Goal: Information Seeking & Learning: Learn about a topic

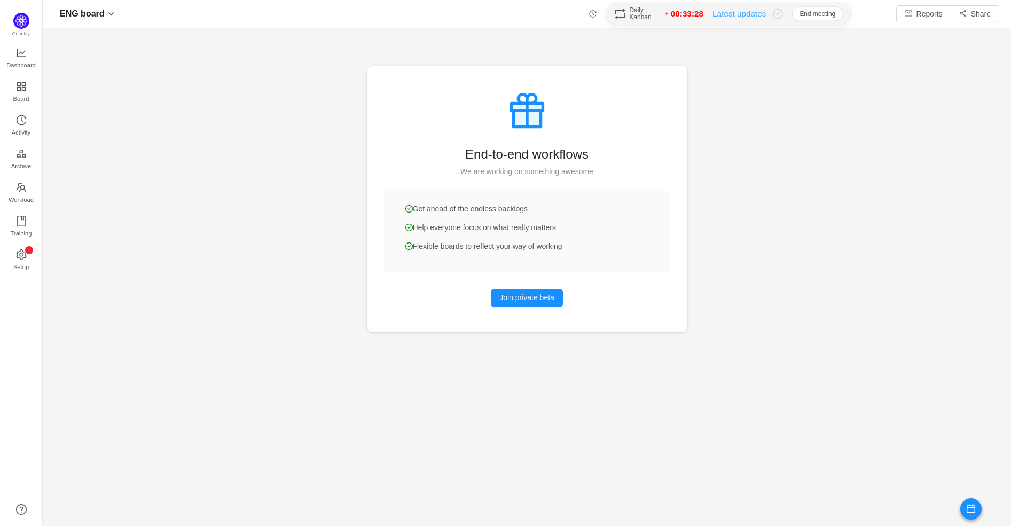
scroll to position [508, 941]
click at [804, 17] on button "End meeting" at bounding box center [817, 13] width 51 height 14
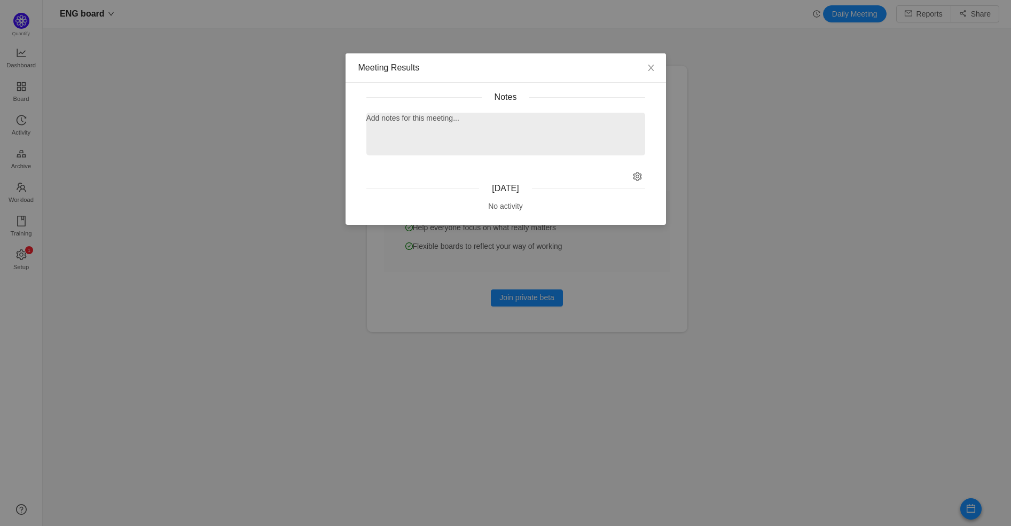
click at [447, 131] on p at bounding box center [506, 135] width 266 height 11
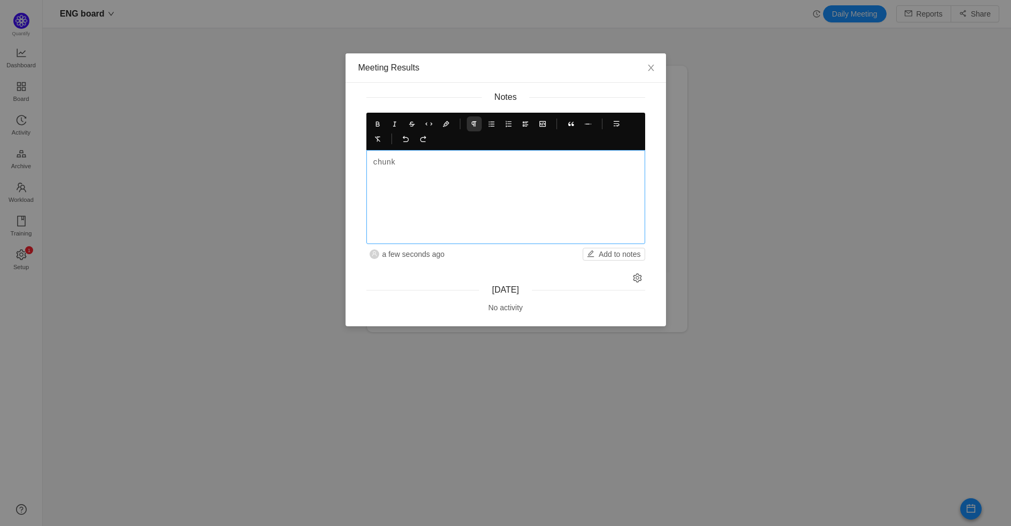
drag, startPoint x: 400, startPoint y: 153, endPoint x: 408, endPoint y: 156, distance: 9.1
click at [400, 153] on div "chunk" at bounding box center [505, 197] width 279 height 94
drag, startPoint x: 407, startPoint y: 160, endPoint x: 358, endPoint y: 157, distance: 49.7
click at [358, 157] on div "Notes chunk a few seconds ago Add to notes" at bounding box center [505, 175] width 304 height 169
click at [472, 124] on icon at bounding box center [473, 123] width 7 height 7
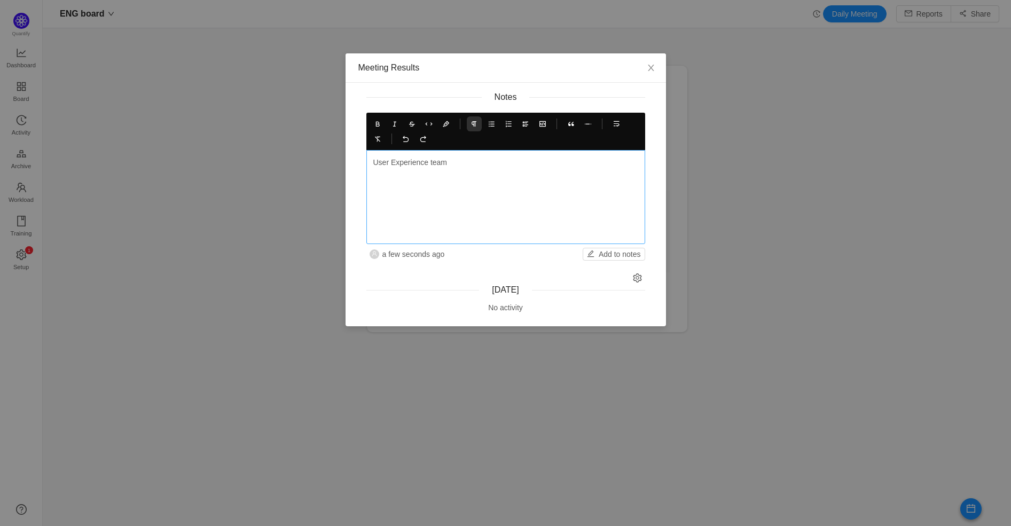
click at [471, 163] on p "User Experience team" at bounding box center [505, 162] width 265 height 11
drag, startPoint x: 471, startPoint y: 161, endPoint x: 346, endPoint y: 159, distance: 125.5
click at [346, 159] on div "Notes User Experience team a few seconds ago Add to notes [DATE] No activity" at bounding box center [505, 208] width 320 height 235
click at [376, 125] on icon at bounding box center [377, 123] width 7 height 7
click at [483, 158] on p "User Experience team" at bounding box center [505, 168] width 265 height 22
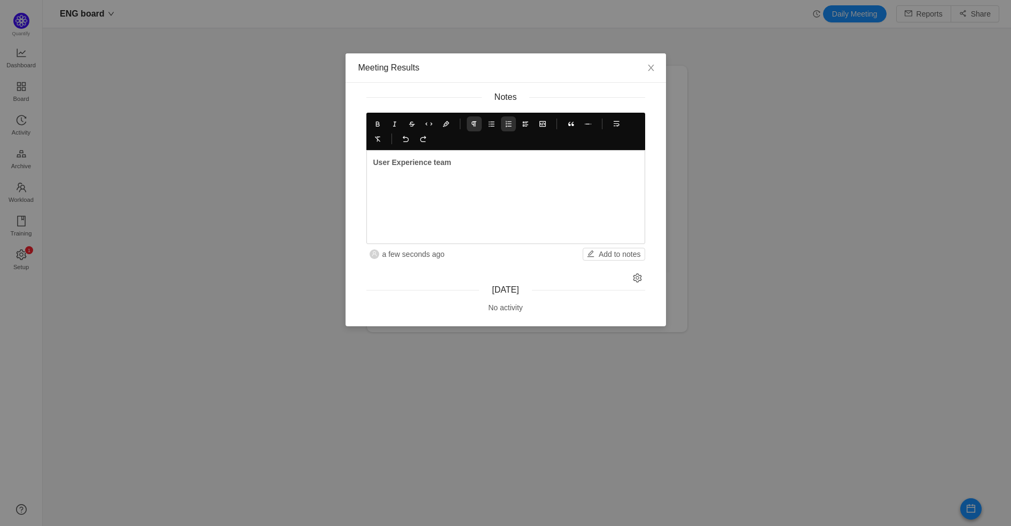
click at [507, 124] on icon at bounding box center [507, 123] width 7 height 7
click at [490, 123] on icon at bounding box center [490, 123] width 7 height 7
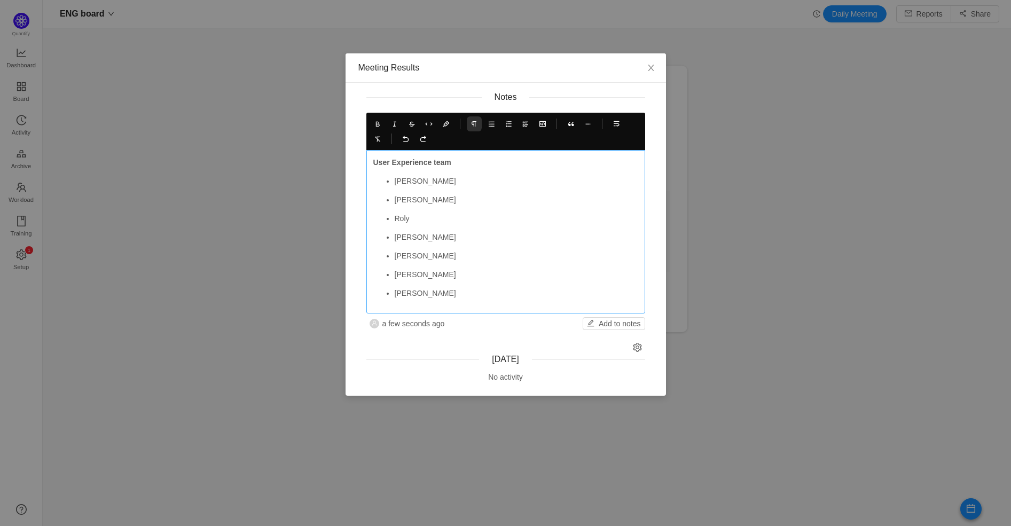
click at [498, 171] on div "User Experience team [PERSON_NAME] [PERSON_NAME] [PERSON_NAME] [PERSON_NAME]" at bounding box center [505, 228] width 265 height 142
click at [428, 179] on p "[PERSON_NAME]" at bounding box center [515, 181] width 243 height 11
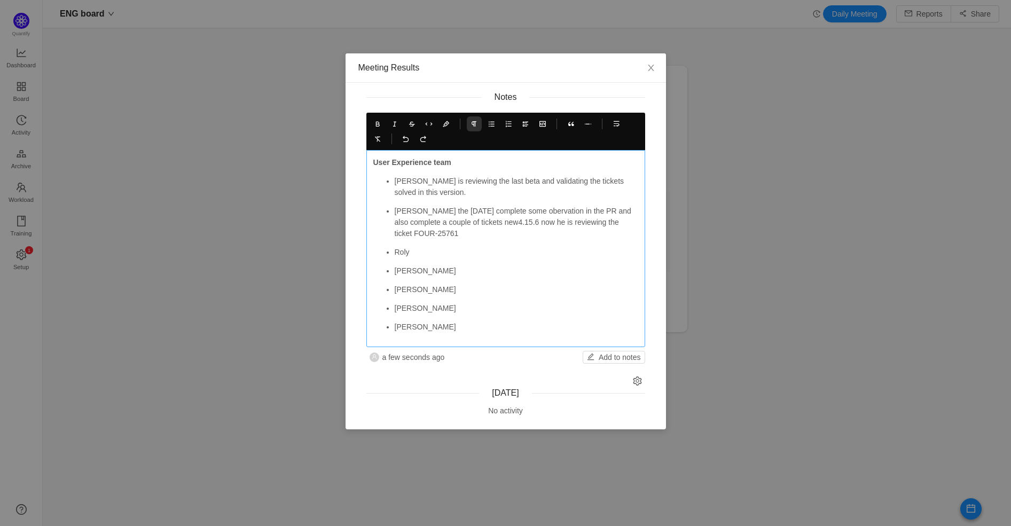
click at [475, 249] on p "Roly" at bounding box center [515, 252] width 243 height 11
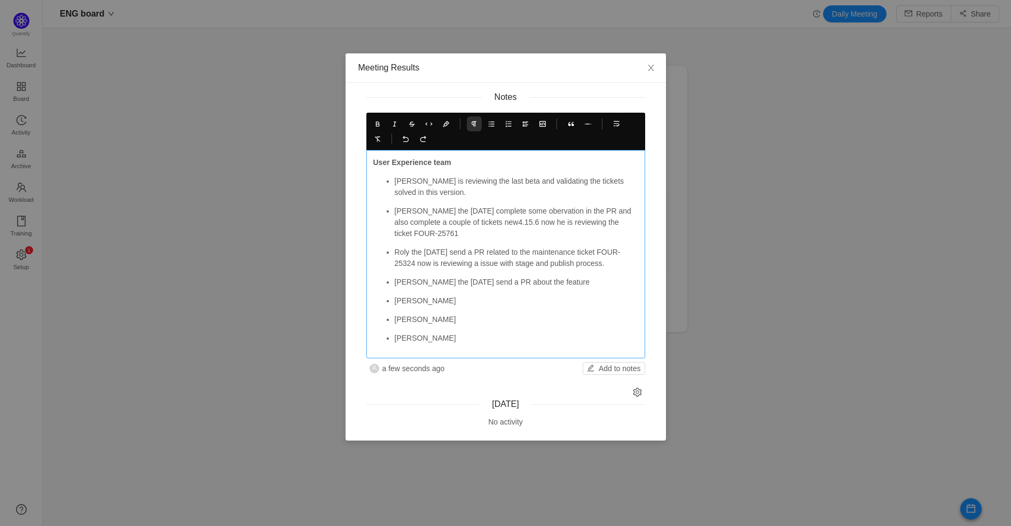
click at [575, 283] on p "[PERSON_NAME] the [DATE] send a PR about the feature" at bounding box center [515, 282] width 243 height 11
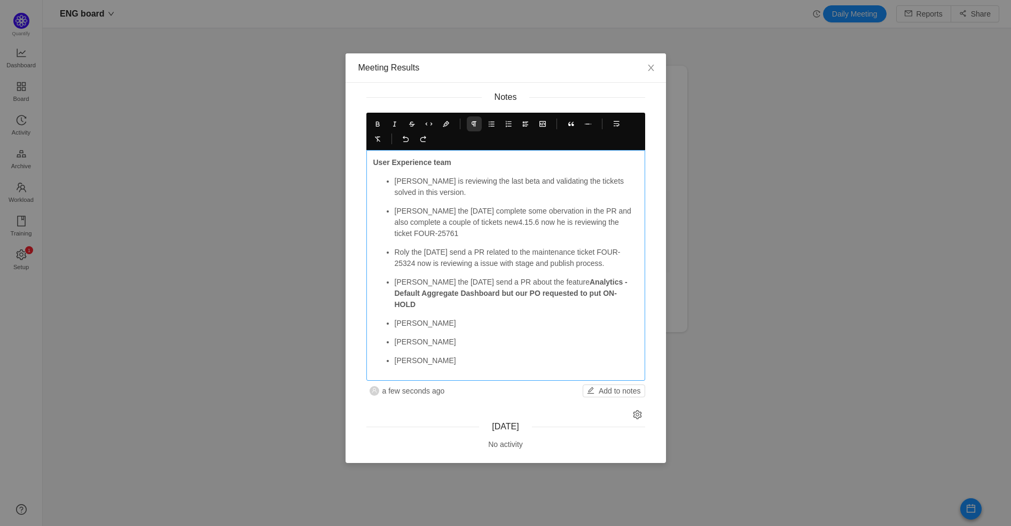
click at [638, 287] on div "User Experience team [PERSON_NAME] is reviewing the last beta and validating th…" at bounding box center [505, 265] width 279 height 231
click at [634, 290] on p "[PERSON_NAME] the [DATE] send a PR about the feature Analytics - Default Aggreg…" at bounding box center [515, 294] width 243 height 34
click at [477, 294] on strong "Analytics - Default Aggregate Dashboard but our PO requested to put ON-HOLD" at bounding box center [511, 293] width 235 height 31
click at [376, 121] on icon at bounding box center [377, 123] width 7 height 7
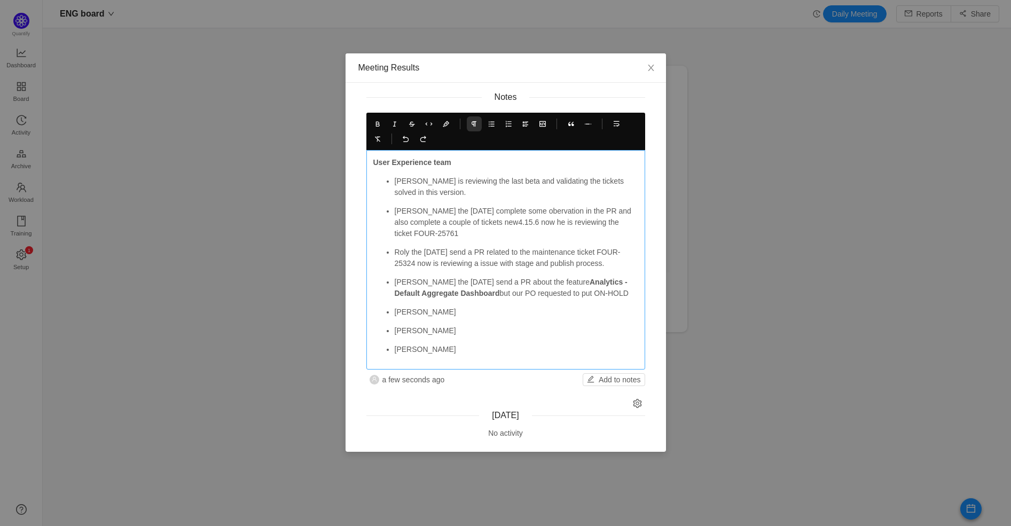
click at [625, 290] on p "[PERSON_NAME] the [DATE] send a PR about the feature Analytics - Default Aggreg…" at bounding box center [515, 288] width 243 height 22
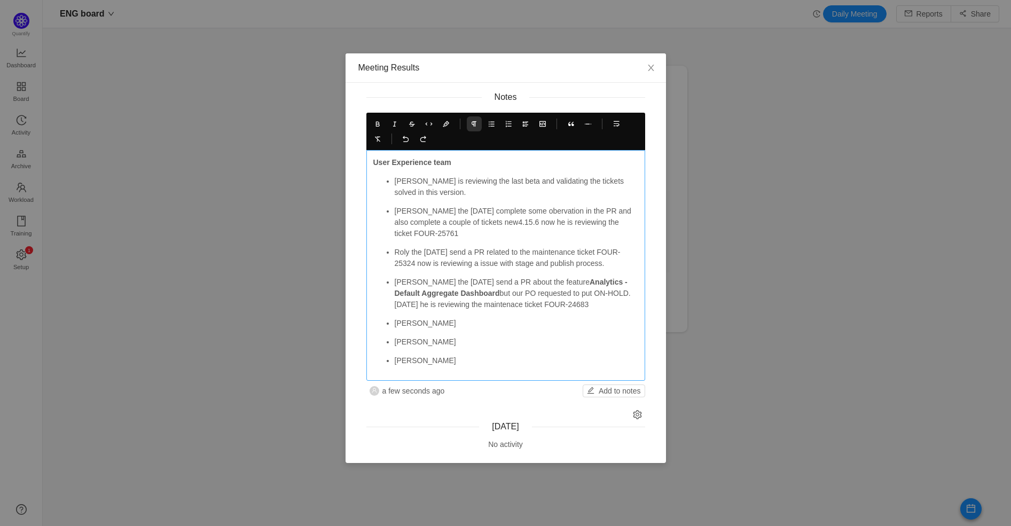
click at [469, 326] on p "[PERSON_NAME]" at bounding box center [515, 323] width 243 height 11
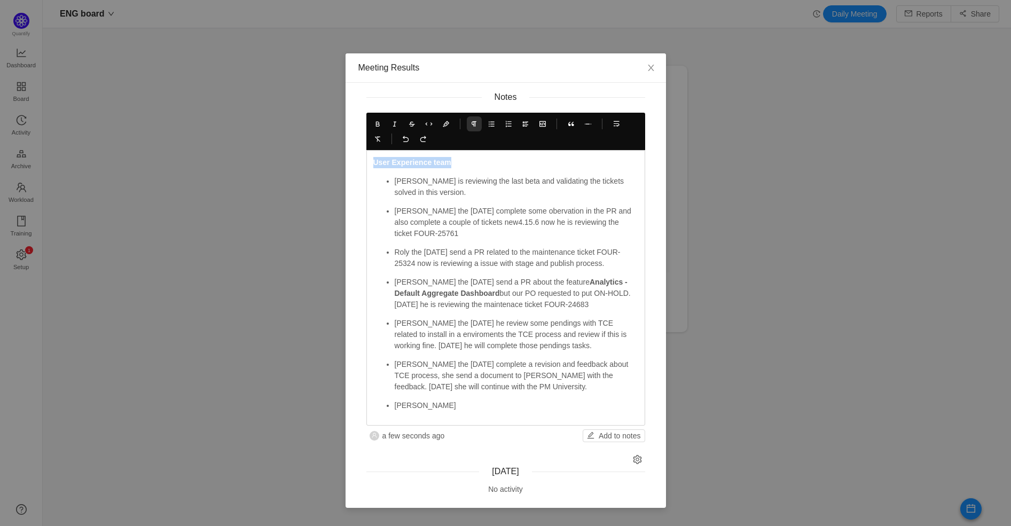
copy strong "User Experience team"
click at [521, 173] on div "User Experience team [PERSON_NAME] is reviewing the last beta and validating th…" at bounding box center [505, 284] width 265 height 254
drag, startPoint x: 409, startPoint y: 179, endPoint x: 456, endPoint y: 203, distance: 52.5
click at [442, 190] on p "[PERSON_NAME] is reviewing the last beta and validating the tickets solved in t…" at bounding box center [515, 187] width 243 height 22
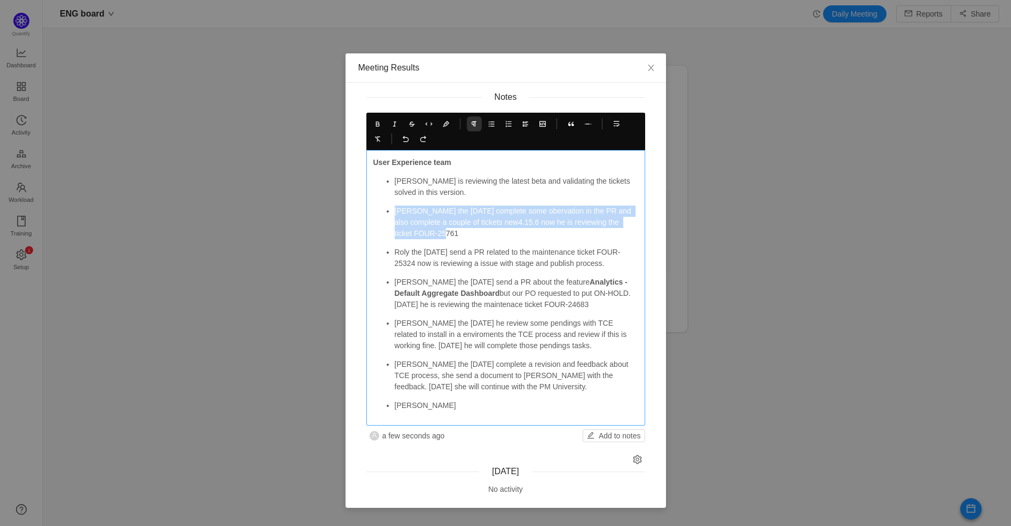
drag, startPoint x: 408, startPoint y: 226, endPoint x: 392, endPoint y: 216, distance: 18.5
click at [388, 214] on ul "[PERSON_NAME] is reviewing the latest beta and validating the tickets solved in…" at bounding box center [505, 293] width 265 height 235
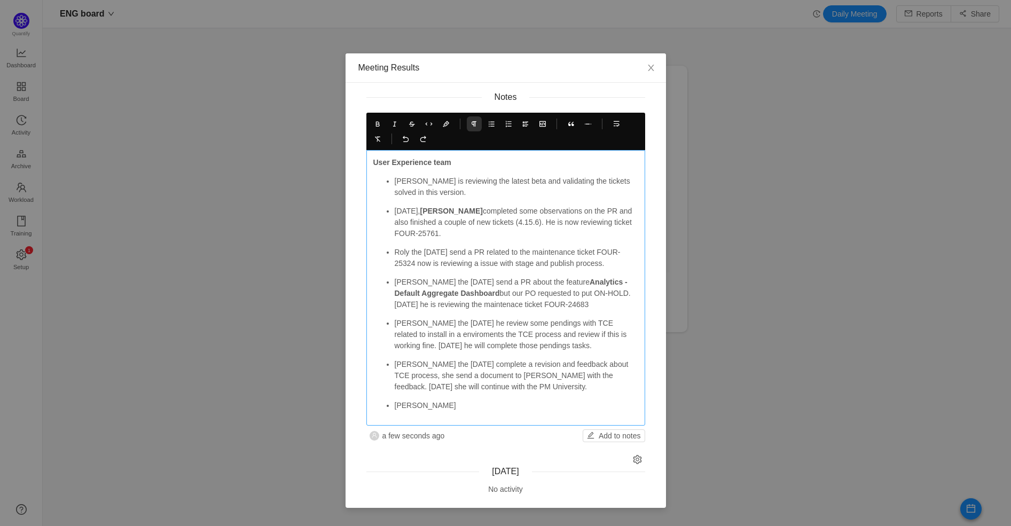
click at [399, 176] on p "[PERSON_NAME] is reviewing the latest beta and validating the tickets solved in…" at bounding box center [515, 187] width 243 height 22
click at [377, 121] on icon at bounding box center [377, 123] width 7 height 7
click at [474, 231] on p "[DATE], [PERSON_NAME] completed some observations on the PR and also finished a…" at bounding box center [515, 223] width 243 height 34
drag, startPoint x: 541, startPoint y: 259, endPoint x: 393, endPoint y: 249, distance: 148.2
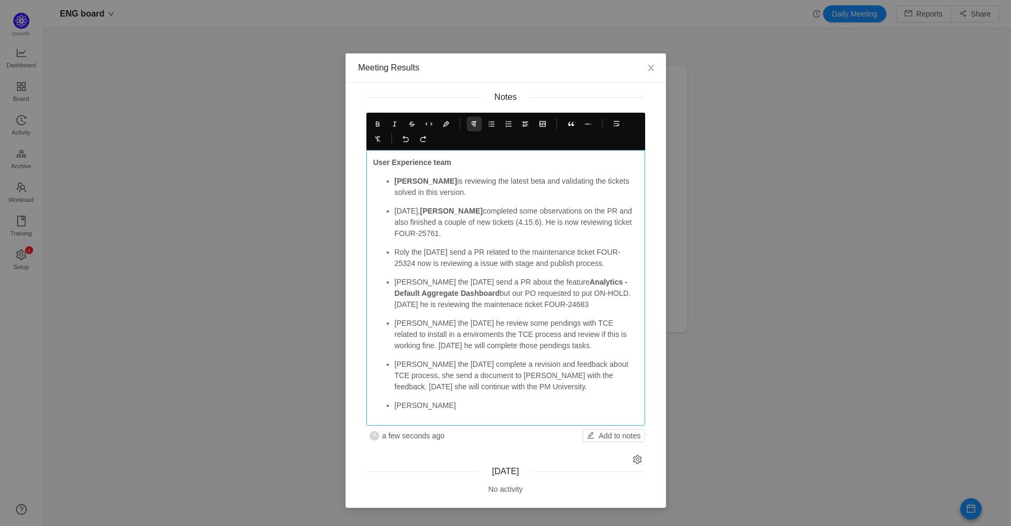
click at [393, 249] on ul "[PERSON_NAME] is reviewing the latest beta and validating the tickets solved in…" at bounding box center [505, 293] width 265 height 235
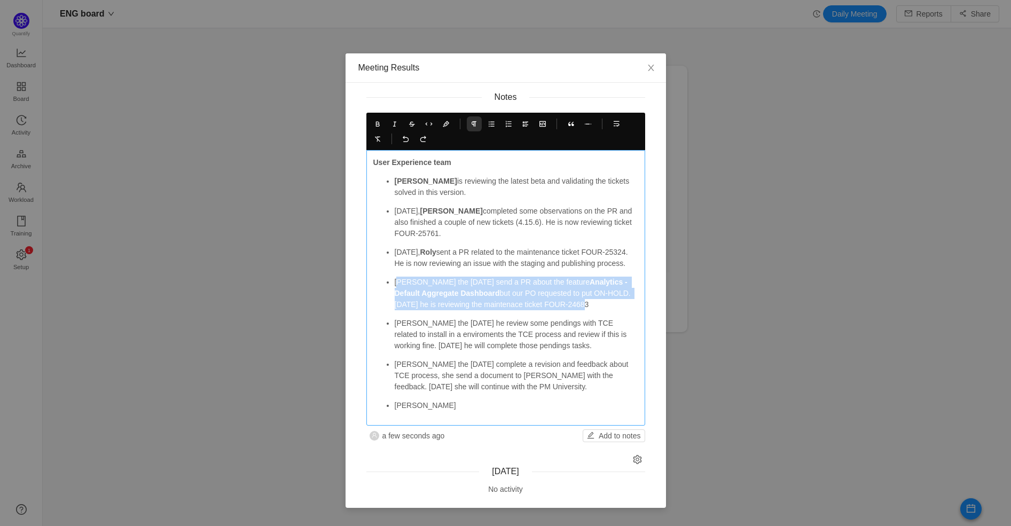
drag, startPoint x: 578, startPoint y: 315, endPoint x: 394, endPoint y: 295, distance: 185.2
click at [394, 295] on p "[PERSON_NAME] the [DATE] send a PR about the feature Analytics - Default Aggreg…" at bounding box center [515, 294] width 243 height 34
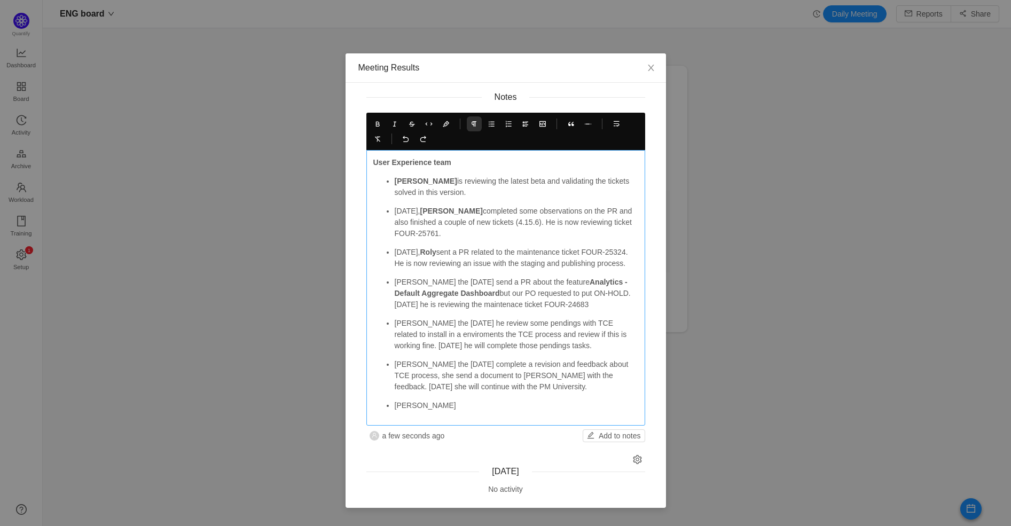
click at [394, 294] on p "[PERSON_NAME] the [DATE] send a PR about the feature Analytics - Default Aggreg…" at bounding box center [515, 294] width 243 height 34
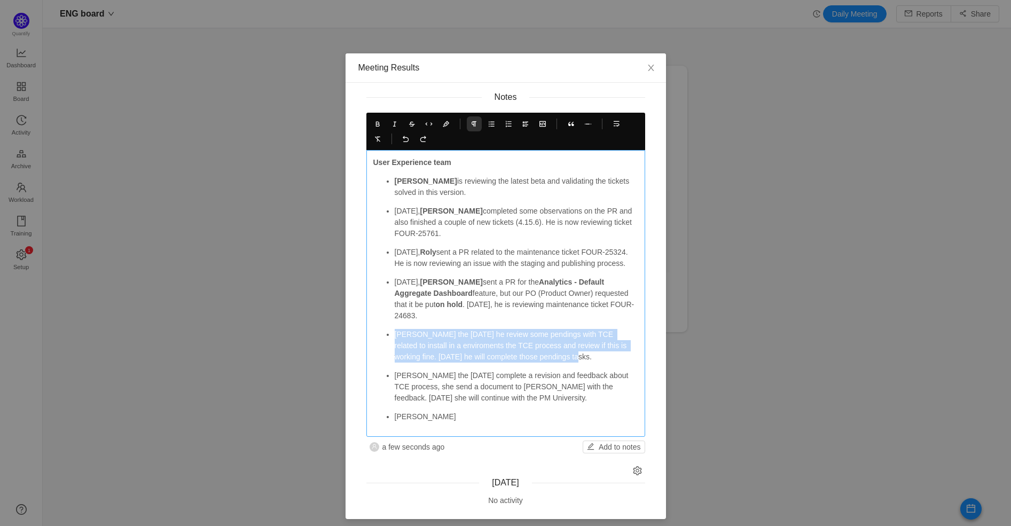
drag, startPoint x: 465, startPoint y: 353, endPoint x: 390, endPoint y: 334, distance: 77.7
click at [394, 334] on p "[PERSON_NAME] the [DATE] he review some pendings with TCE related to install in…" at bounding box center [515, 346] width 243 height 34
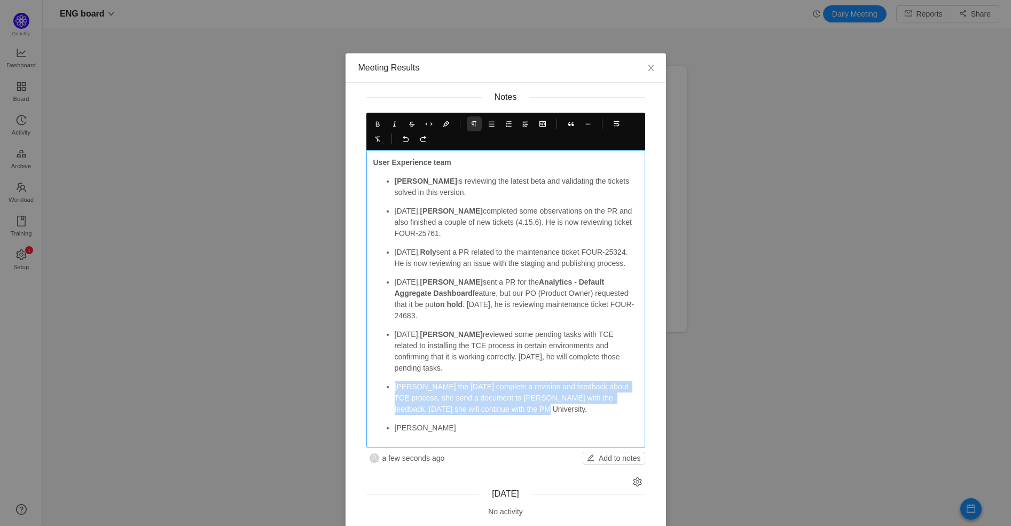
drag, startPoint x: 456, startPoint y: 392, endPoint x: 401, endPoint y: 386, distance: 54.8
click at [394, 381] on p "[PERSON_NAME] the [DATE] complete a revision and feedback about TCE process, sh…" at bounding box center [515, 398] width 243 height 34
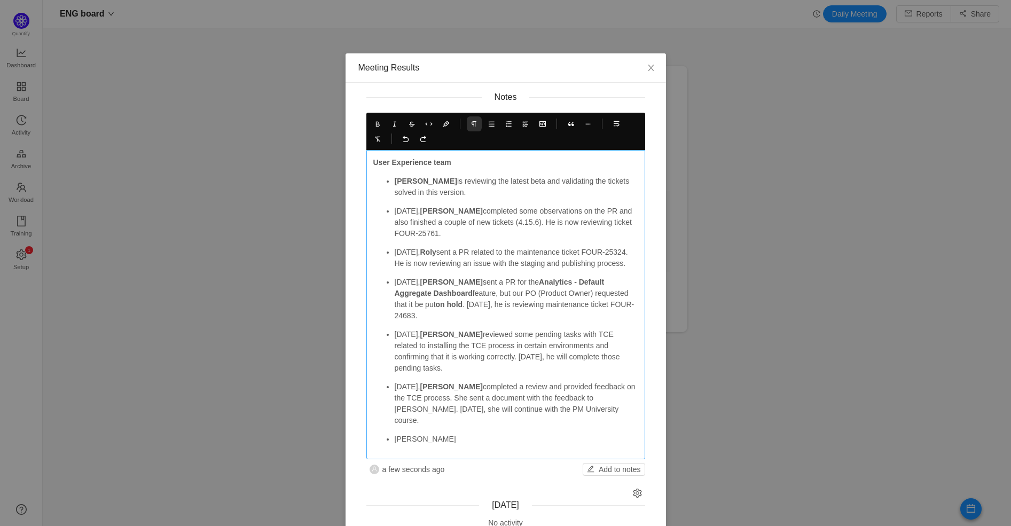
click at [474, 407] on ul "[PERSON_NAME] is reviewing the latest beta and validating the tickets solved in…" at bounding box center [505, 310] width 265 height 269
click at [445, 433] on p "[PERSON_NAME]" at bounding box center [515, 438] width 243 height 11
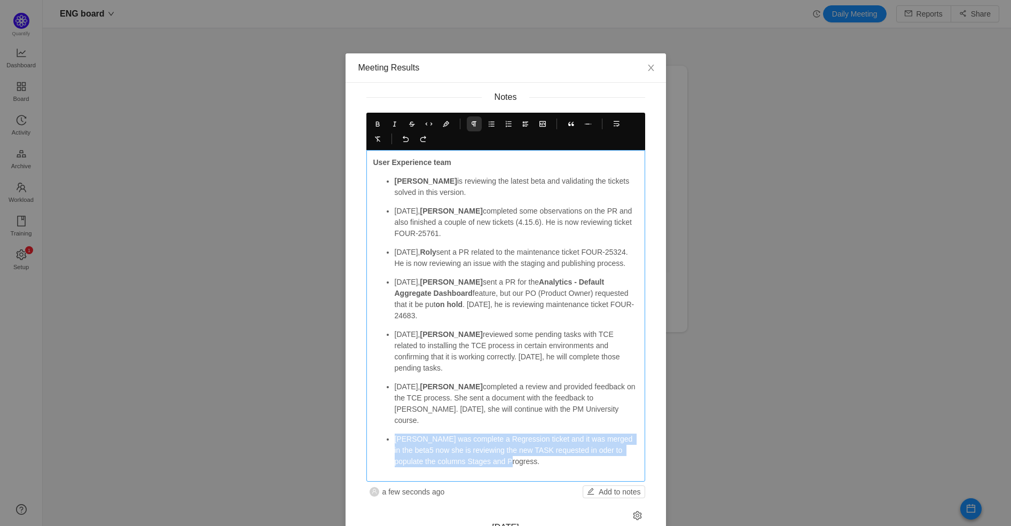
drag, startPoint x: 514, startPoint y: 431, endPoint x: 390, endPoint y: 419, distance: 124.0
click at [394, 433] on p "[PERSON_NAME] was complete a Regression ticket and it was merged in the beta5 n…" at bounding box center [515, 450] width 243 height 34
copy p "[PERSON_NAME] was complete a Regression ticket and it was merged in the beta5 n…"
click at [543, 439] on p "[PERSON_NAME] was complete a Regression ticket and it was merged in the beta5 n…" at bounding box center [515, 450] width 243 height 34
drag, startPoint x: 536, startPoint y: 439, endPoint x: 389, endPoint y: 418, distance: 148.3
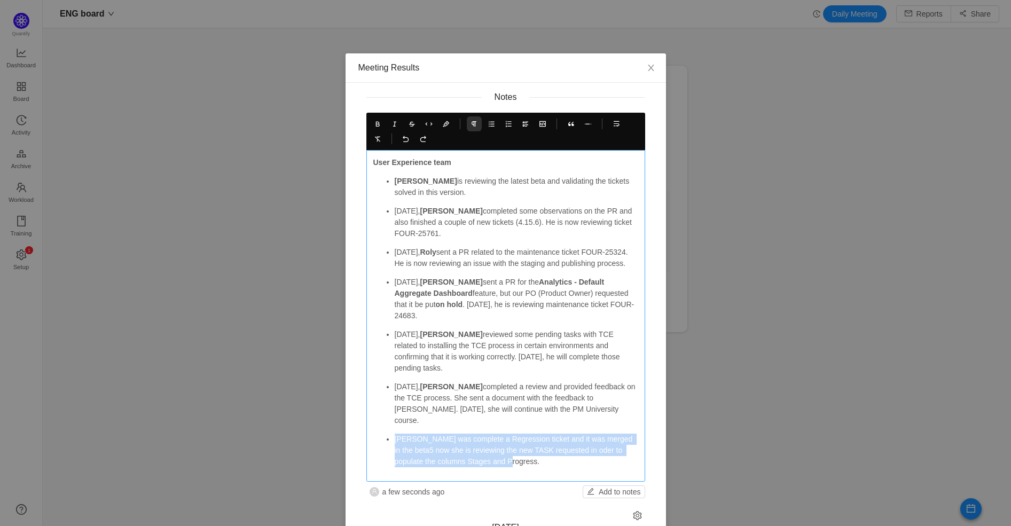
click at [394, 433] on p "[PERSON_NAME] was complete a Regression ticket and it was merged in the beta5 n…" at bounding box center [515, 450] width 243 height 34
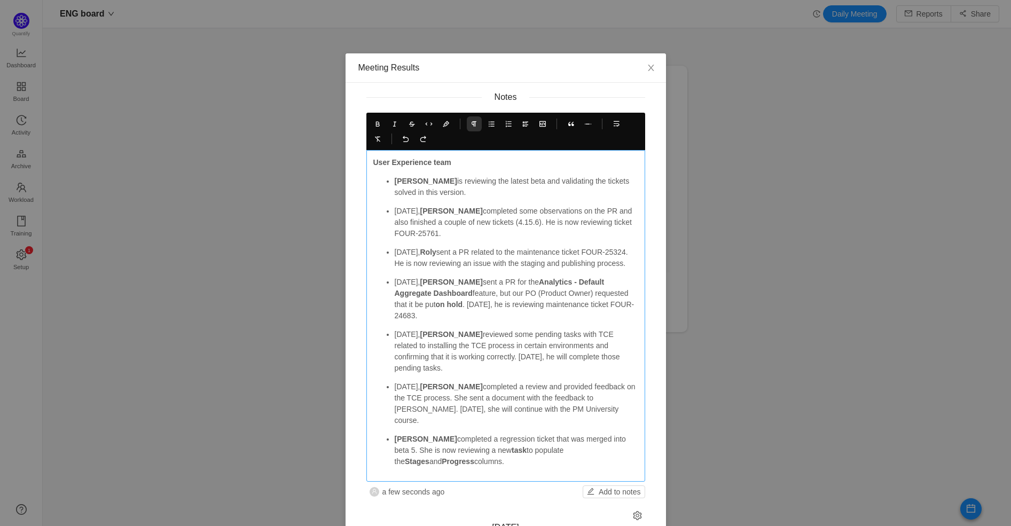
scroll to position [27, 0]
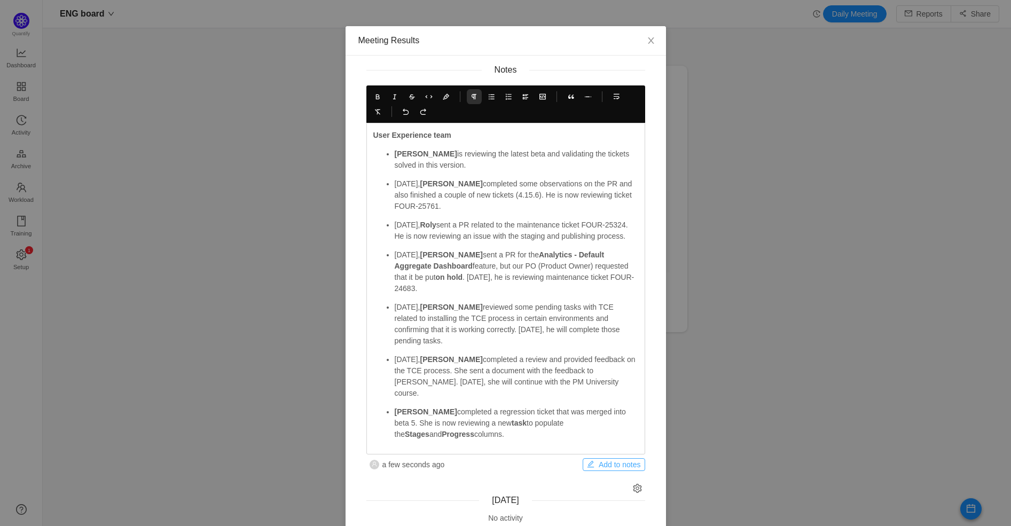
click at [599, 458] on button "Add to notes" at bounding box center [613, 464] width 62 height 13
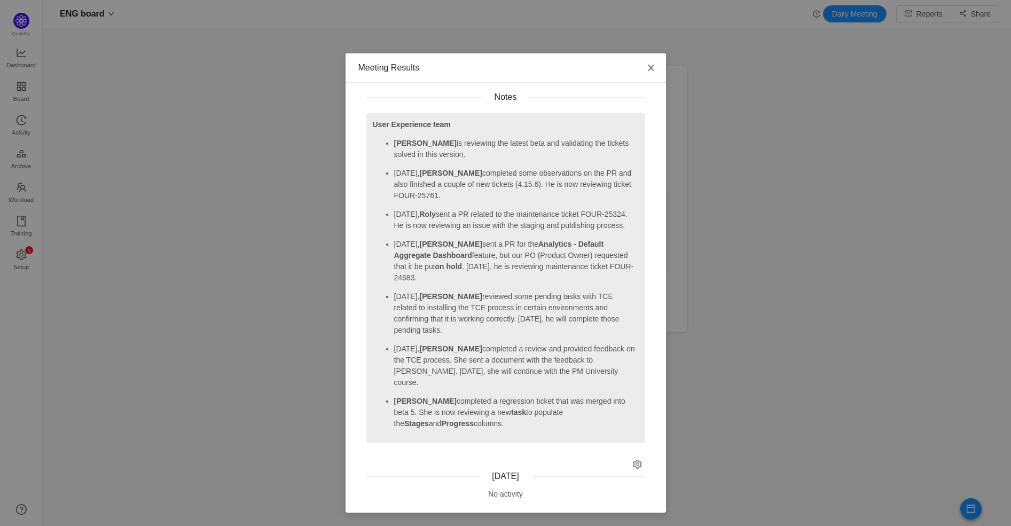
click at [653, 64] on icon "icon: close" at bounding box center [650, 68] width 9 height 9
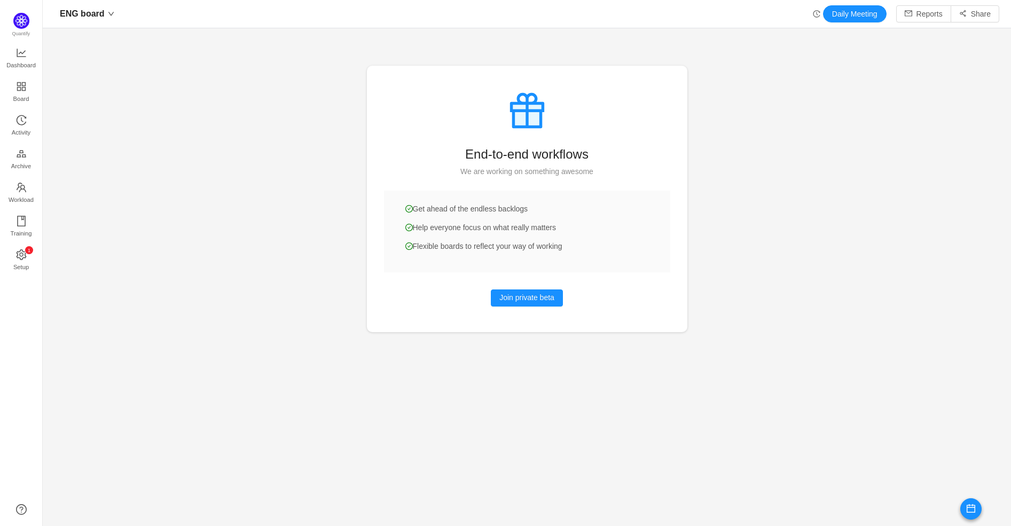
click at [812, 16] on icon "icon: history" at bounding box center [815, 13] width 7 height 7
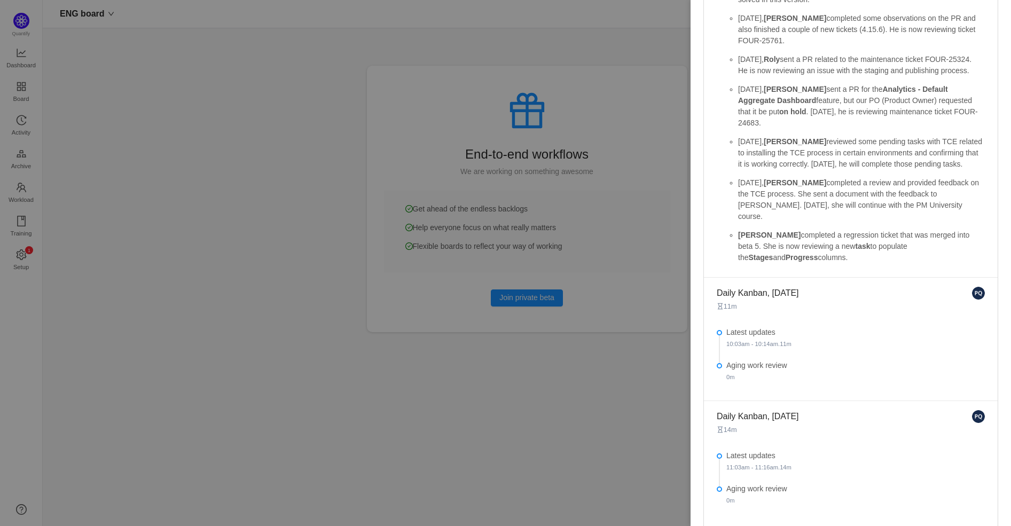
scroll to position [452, 0]
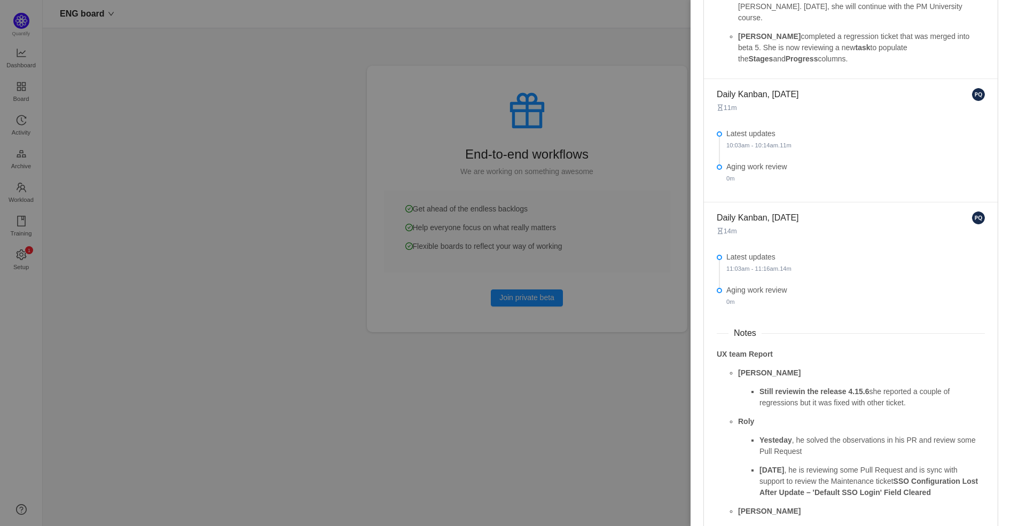
click at [786, 177] on div "Aging work review 0m" at bounding box center [855, 174] width 258 height 26
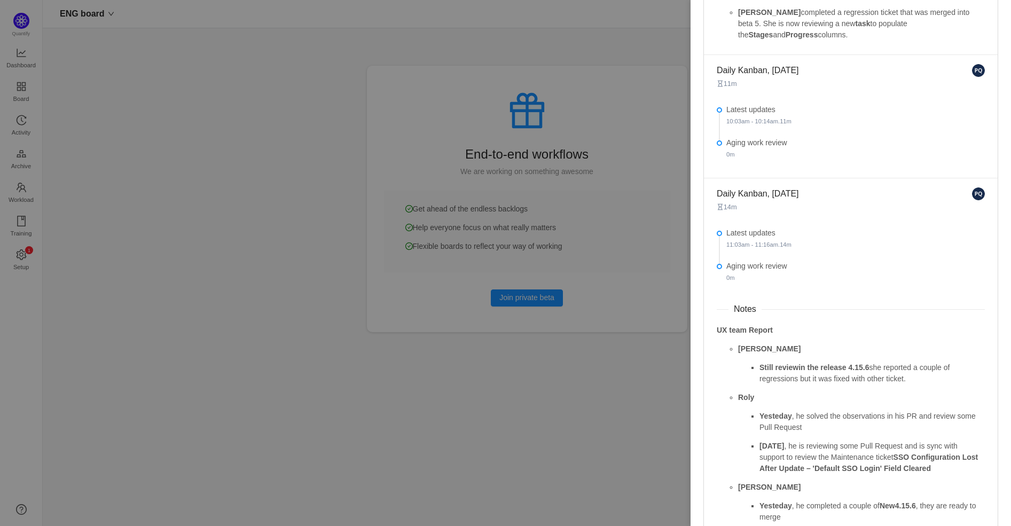
scroll to position [486, 0]
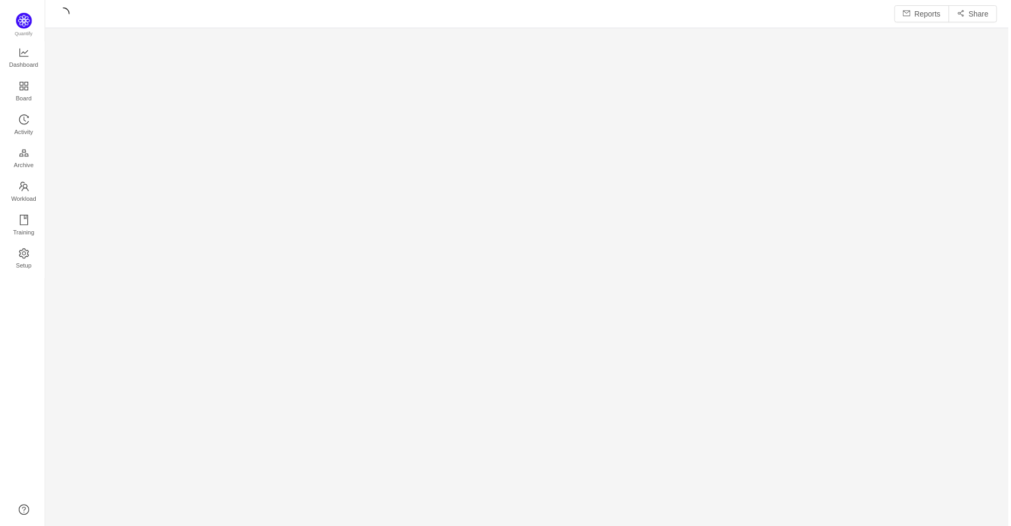
scroll to position [510, 941]
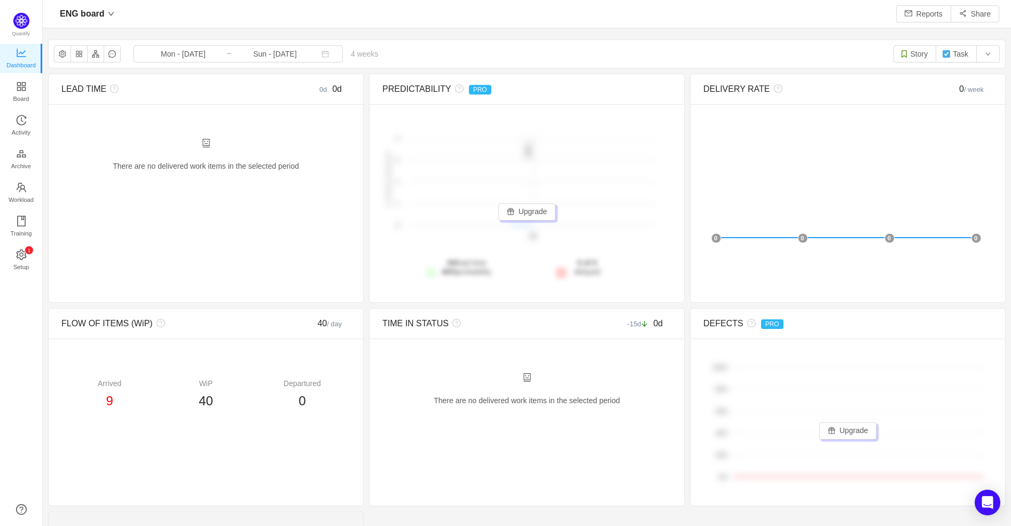
scroll to position [508, 941]
click at [812, 15] on icon "icon: history" at bounding box center [815, 13] width 7 height 7
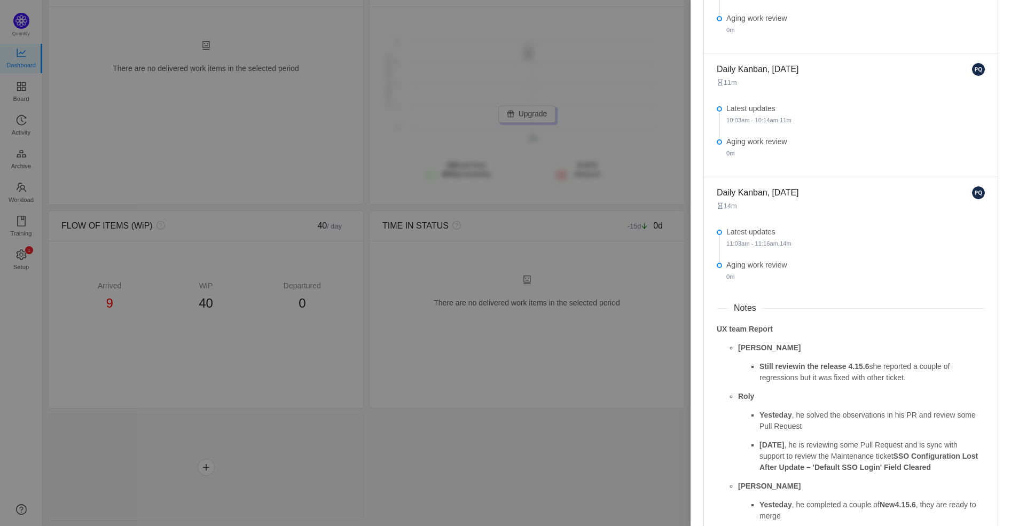
scroll to position [370, 0]
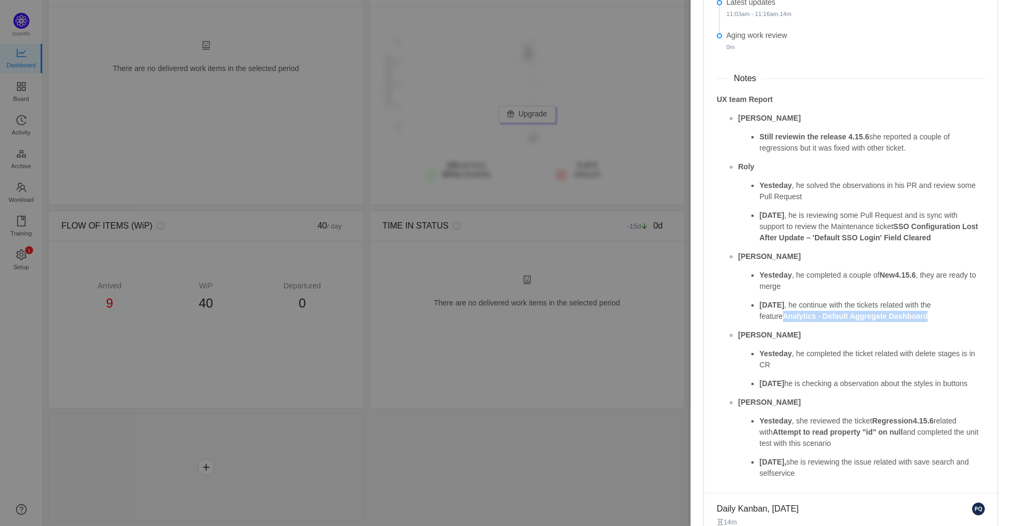
drag, startPoint x: 913, startPoint y: 316, endPoint x: 760, endPoint y: 315, distance: 152.7
click at [760, 315] on p "Today , he continue with the tickets related with the feature Analytics - Defau…" at bounding box center [871, 310] width 225 height 22
copy strong "Analytics - Default Aggregate Dashboard"
